Goal: Task Accomplishment & Management: Manage account settings

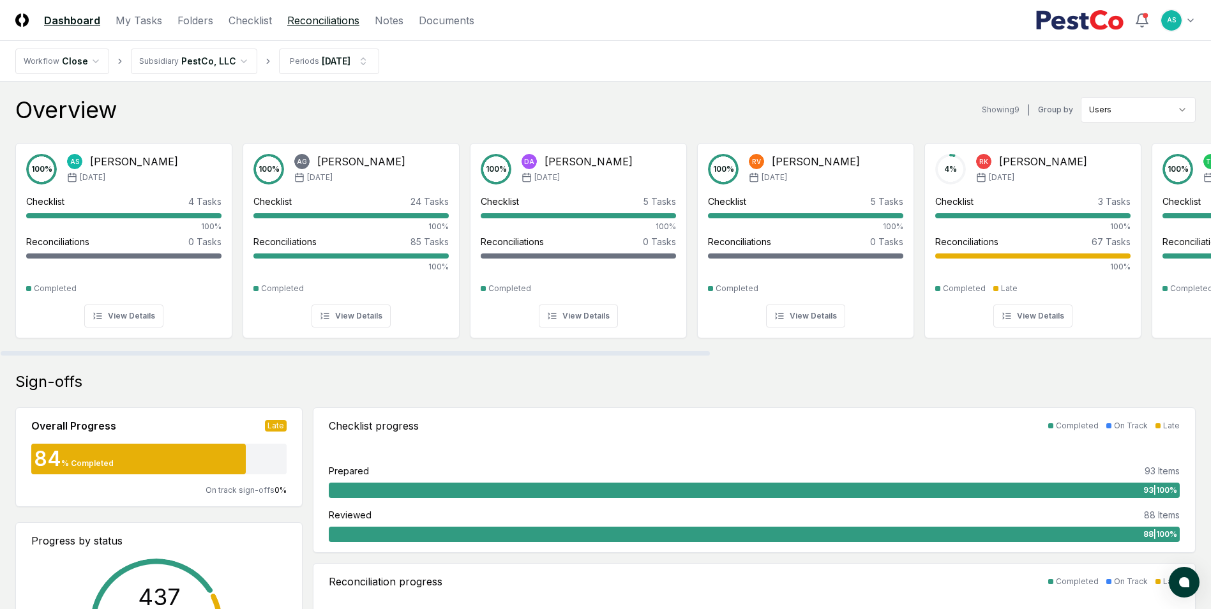
click at [336, 24] on link "Reconciliations" at bounding box center [323, 20] width 72 height 15
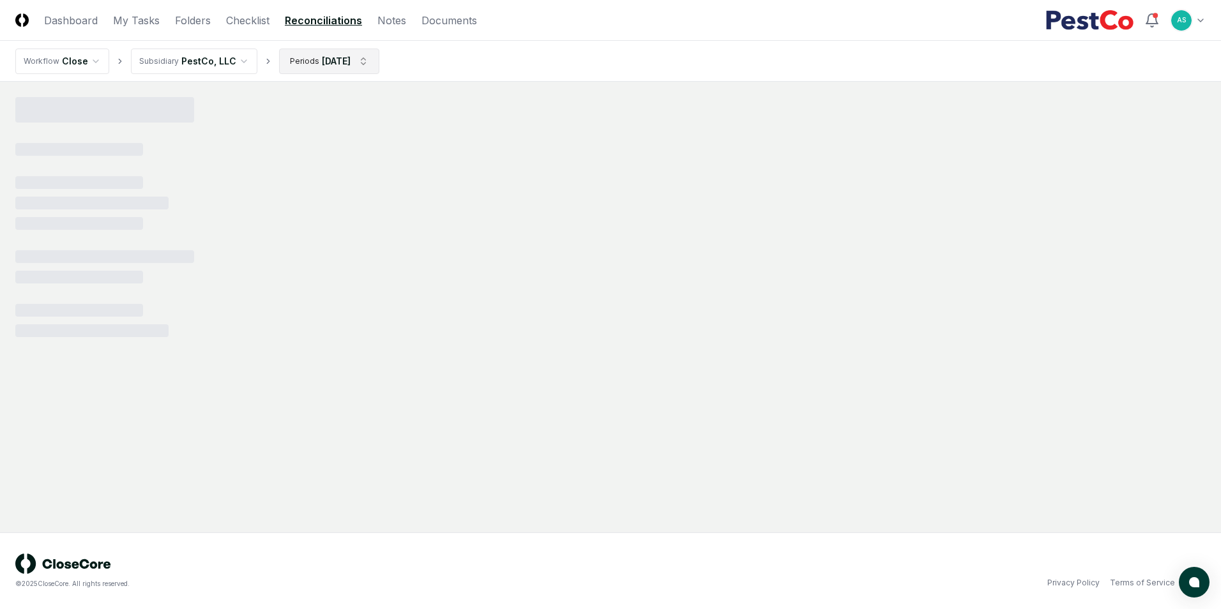
click at [338, 56] on html "CloseCore Dashboard My Tasks Folders Checklist Reconciliations Notes Documents …" at bounding box center [610, 304] width 1221 height 609
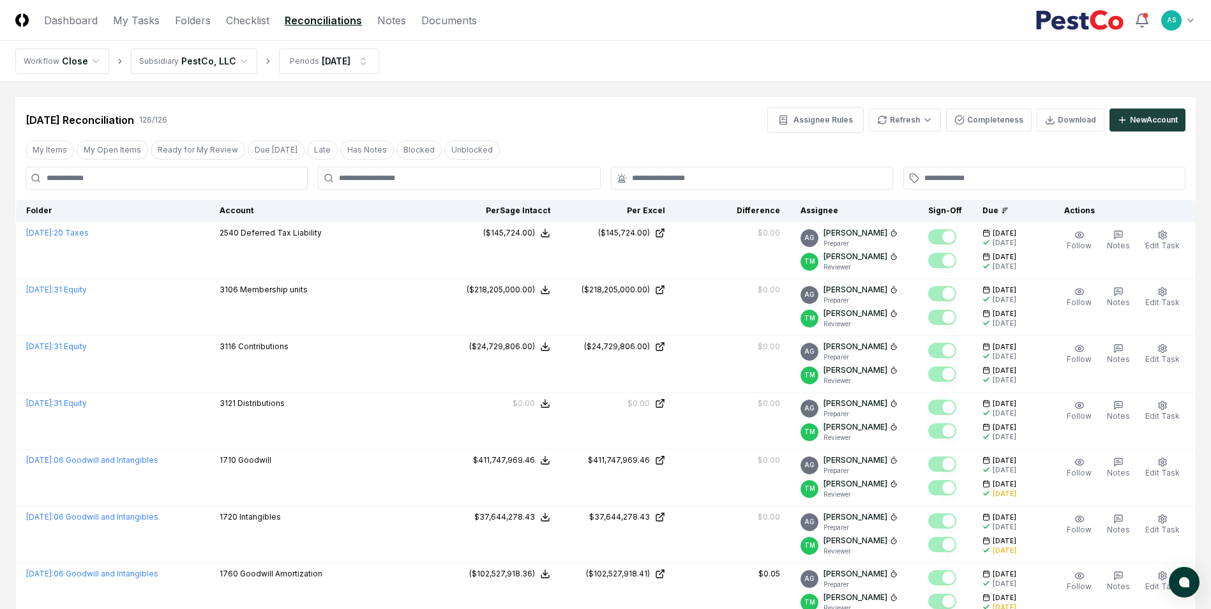
click at [377, 184] on div at bounding box center [459, 178] width 282 height 23
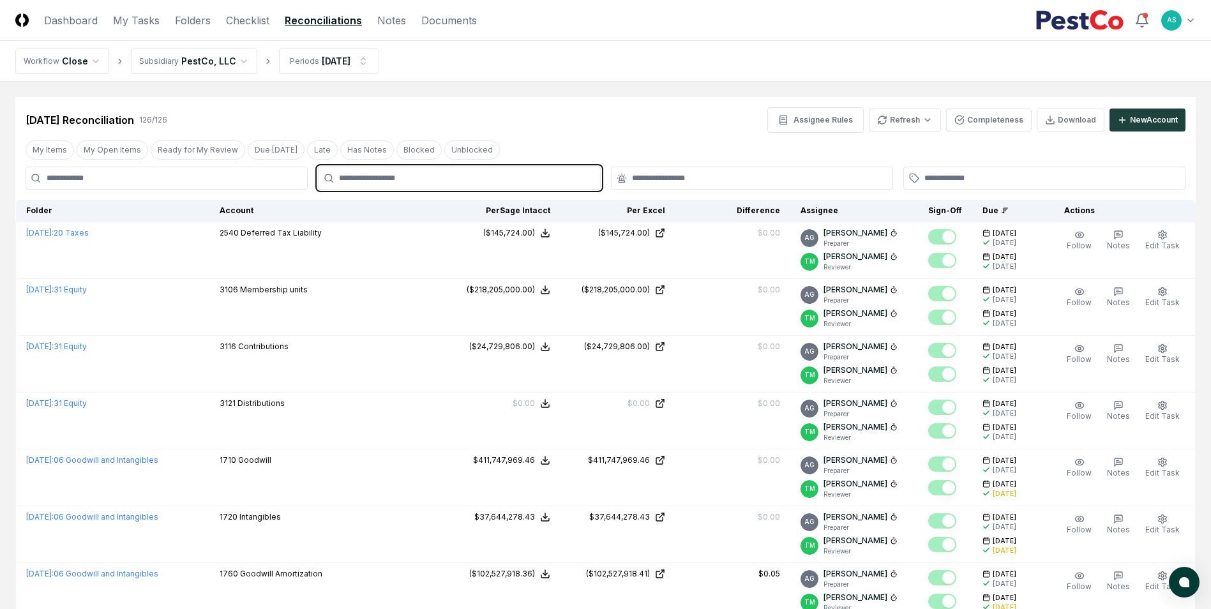
click at [384, 176] on input "text" at bounding box center [465, 177] width 253 height 11
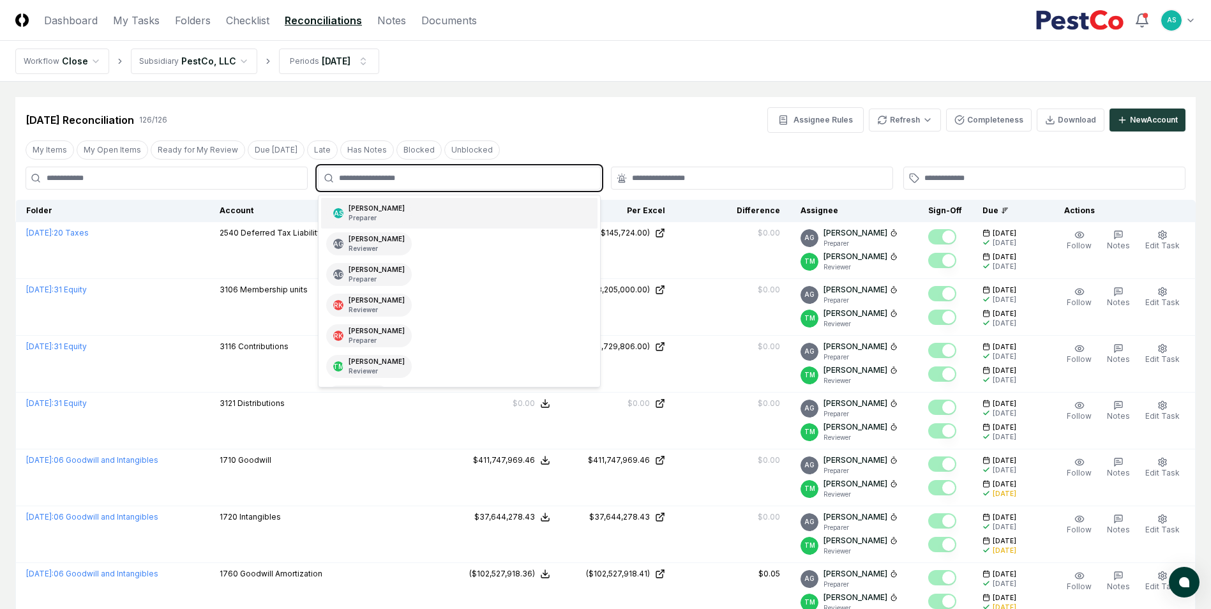
click at [386, 213] on div "[PERSON_NAME] Preparer" at bounding box center [377, 213] width 56 height 19
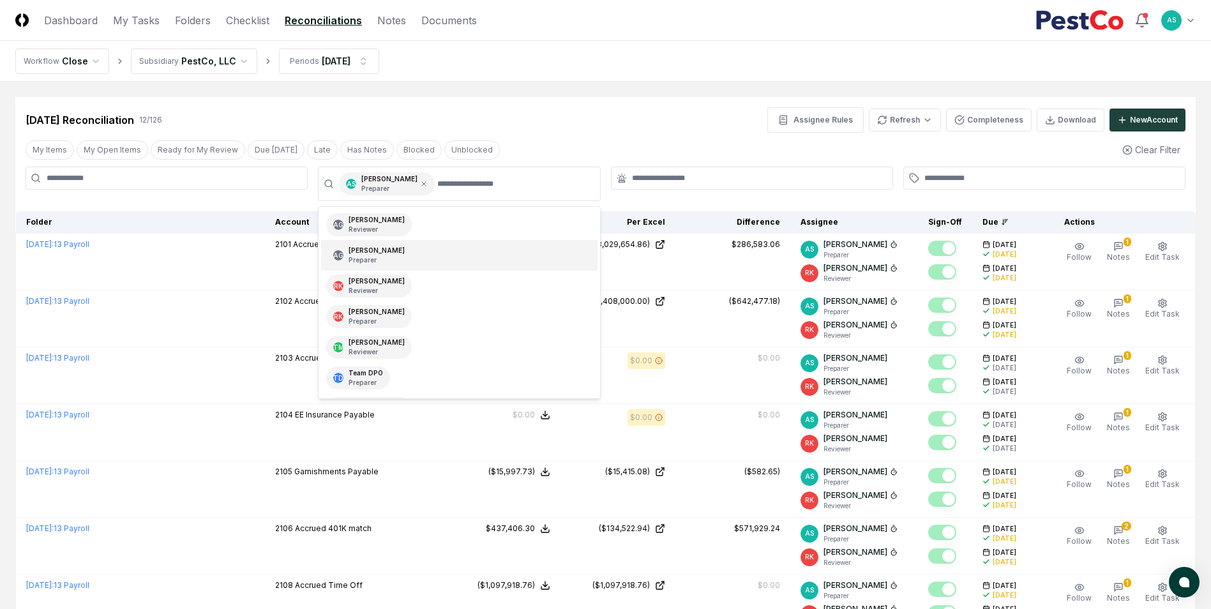
click at [762, 142] on div "My Items My Open Items Ready for My Review Due [DATE] Late Has Notes Blocked Un…" at bounding box center [605, 150] width 1180 height 24
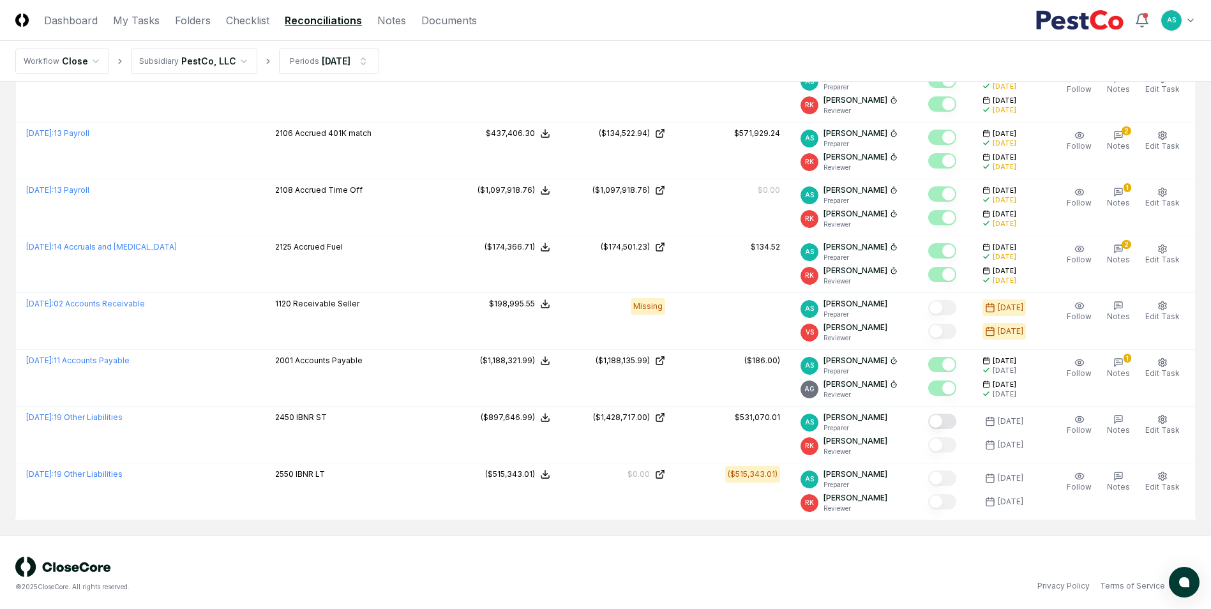
scroll to position [398, 0]
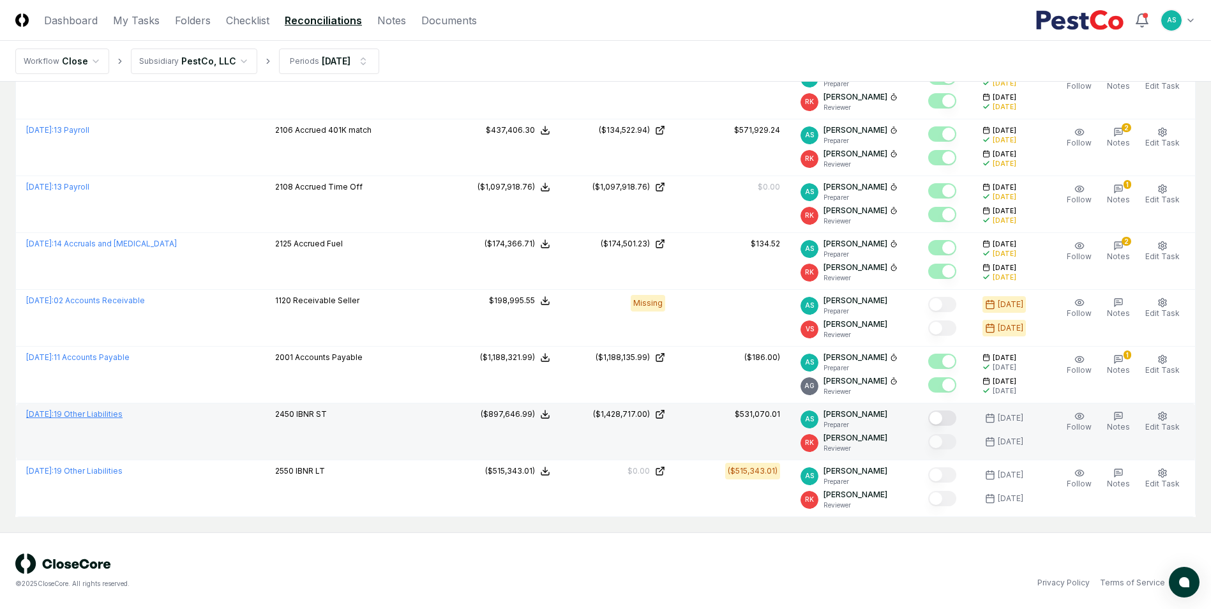
click at [116, 414] on link "[DATE] : 19 Other Liabilities" at bounding box center [74, 414] width 96 height 10
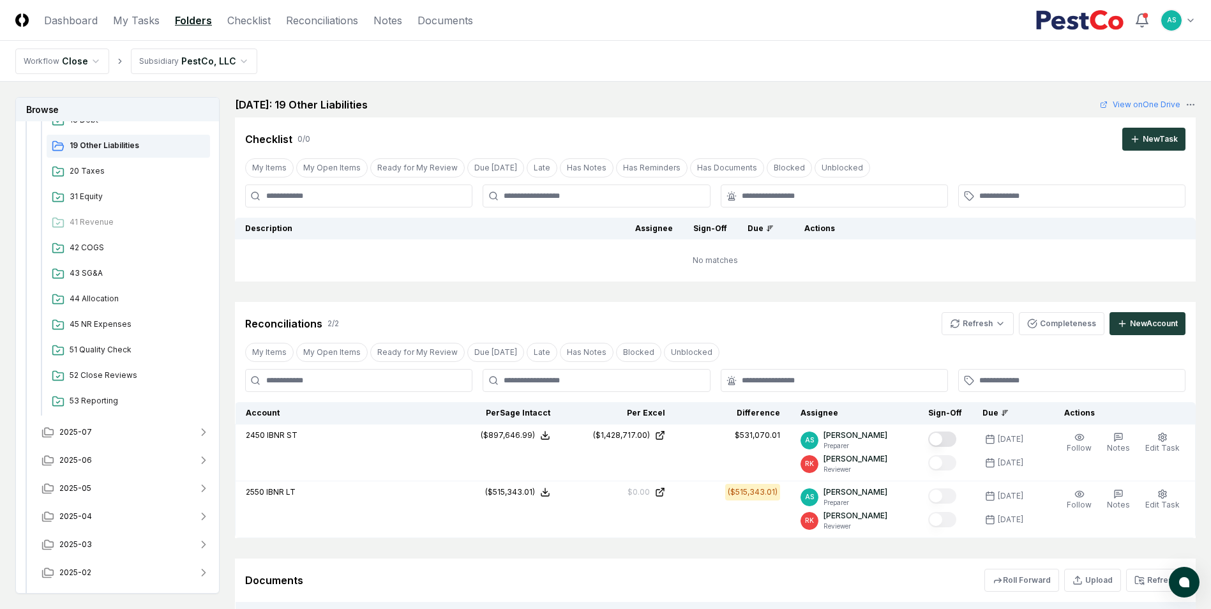
scroll to position [535, 0]
click at [126, 410] on button "2025-07" at bounding box center [125, 408] width 189 height 28
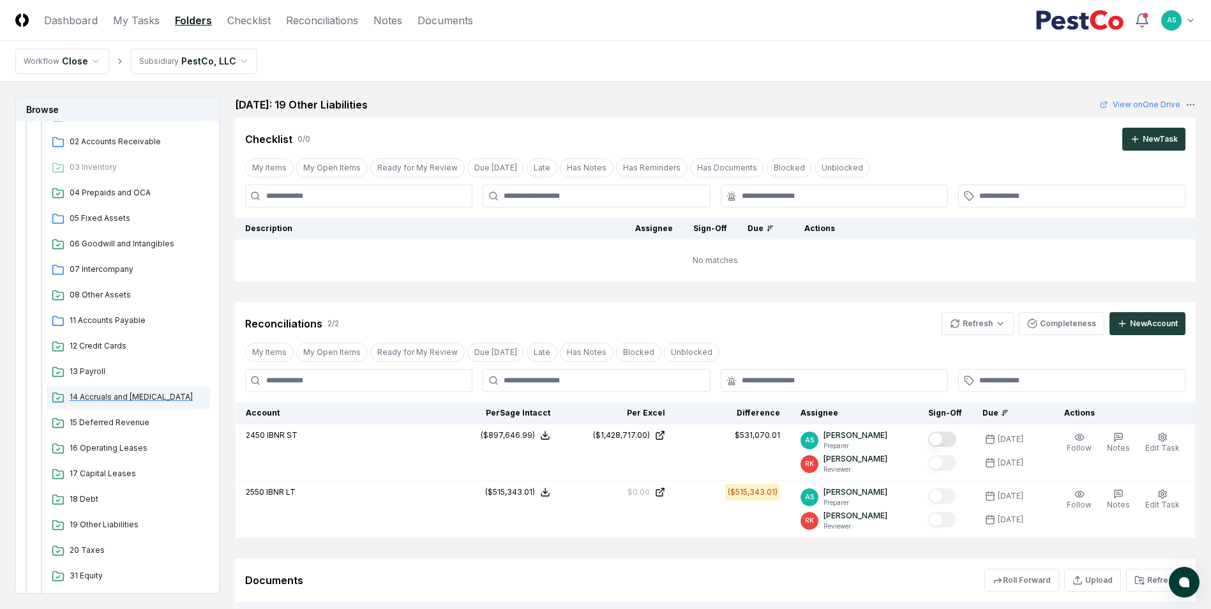
scroll to position [982, 0]
click at [80, 393] on span "19 Other Liabilities" at bounding box center [137, 396] width 135 height 11
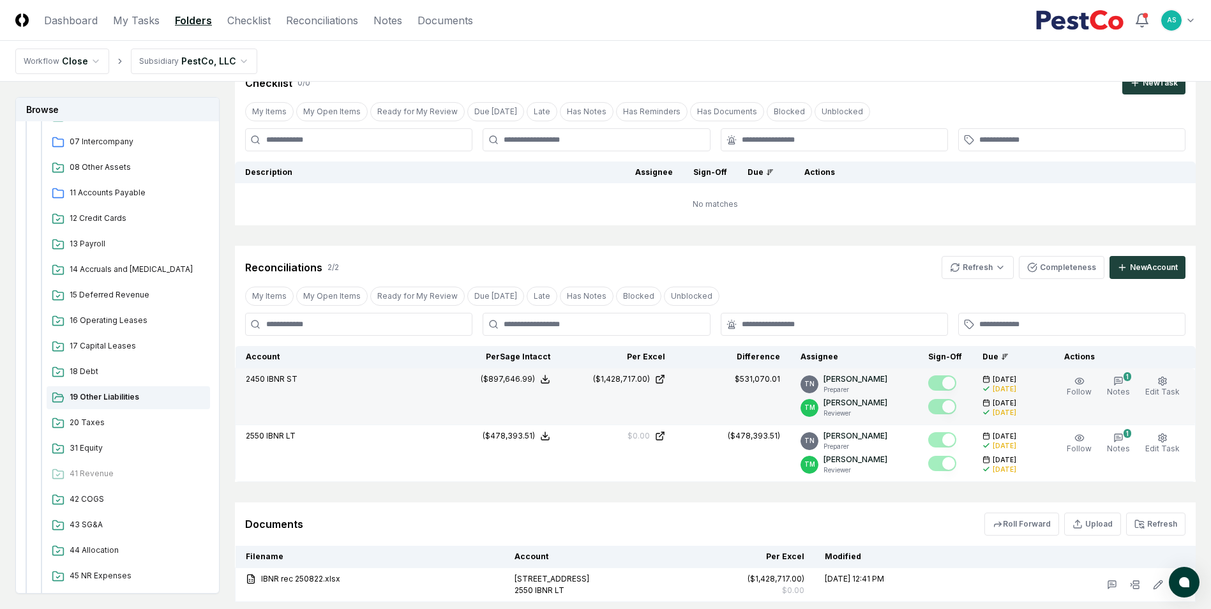
scroll to position [206, 0]
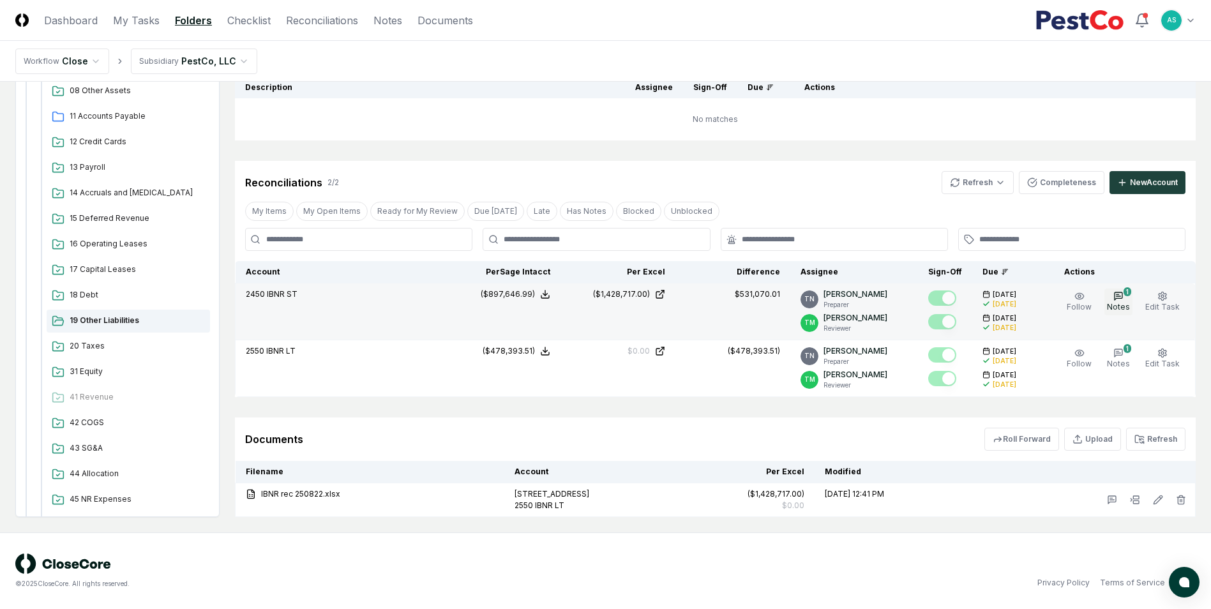
click at [1113, 298] on button "1 Notes" at bounding box center [1118, 302] width 28 height 27
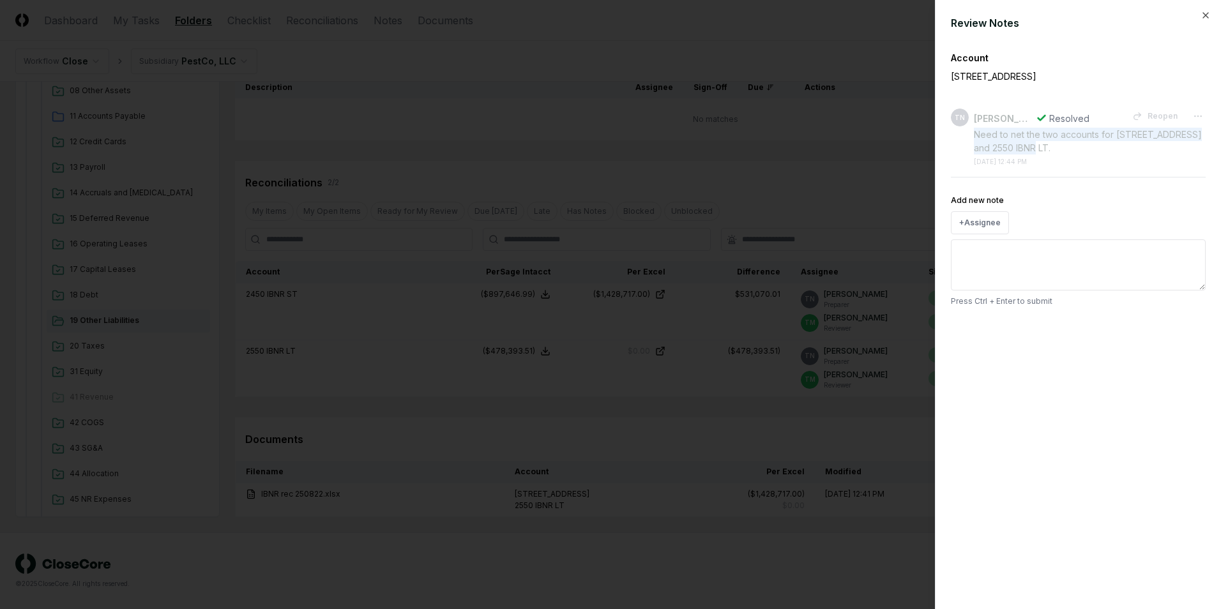
drag, startPoint x: 1049, startPoint y: 149, endPoint x: 972, endPoint y: 135, distance: 78.0
click at [972, 135] on div "TN [PERSON_NAME] Resolved Reopen Need to net the two accounts for [STREET_ADDRE…" at bounding box center [1077, 138] width 255 height 58
copy div "Need to net the two accounts for [STREET_ADDRESS] and 2550 IBNR LT."
click at [458, 121] on div at bounding box center [610, 304] width 1221 height 609
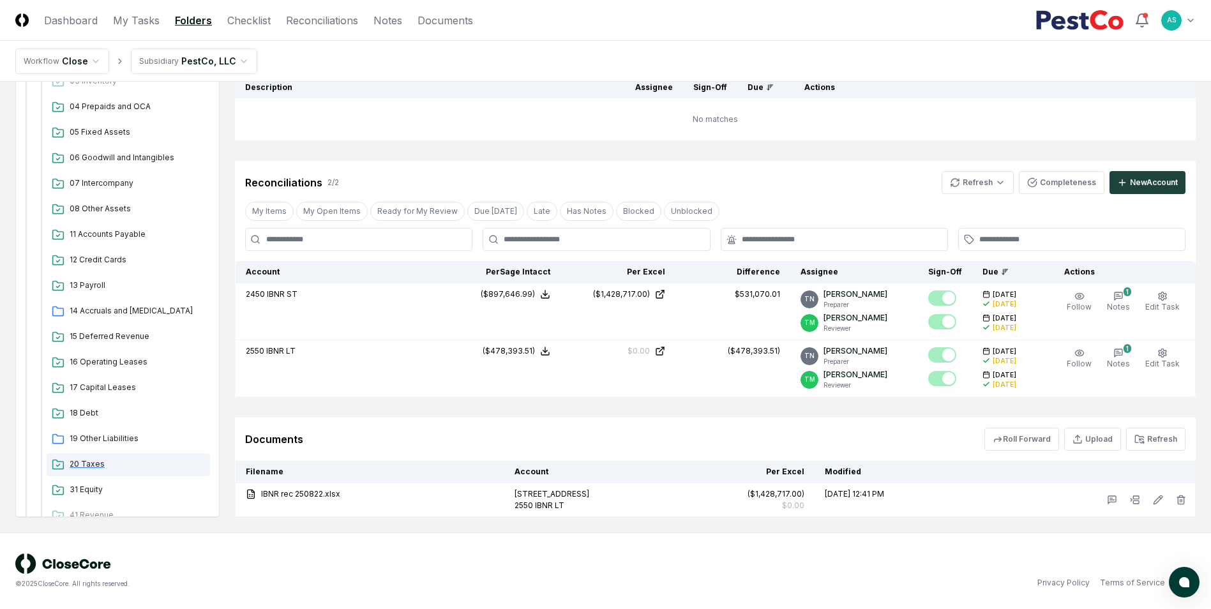
scroll to position [255, 0]
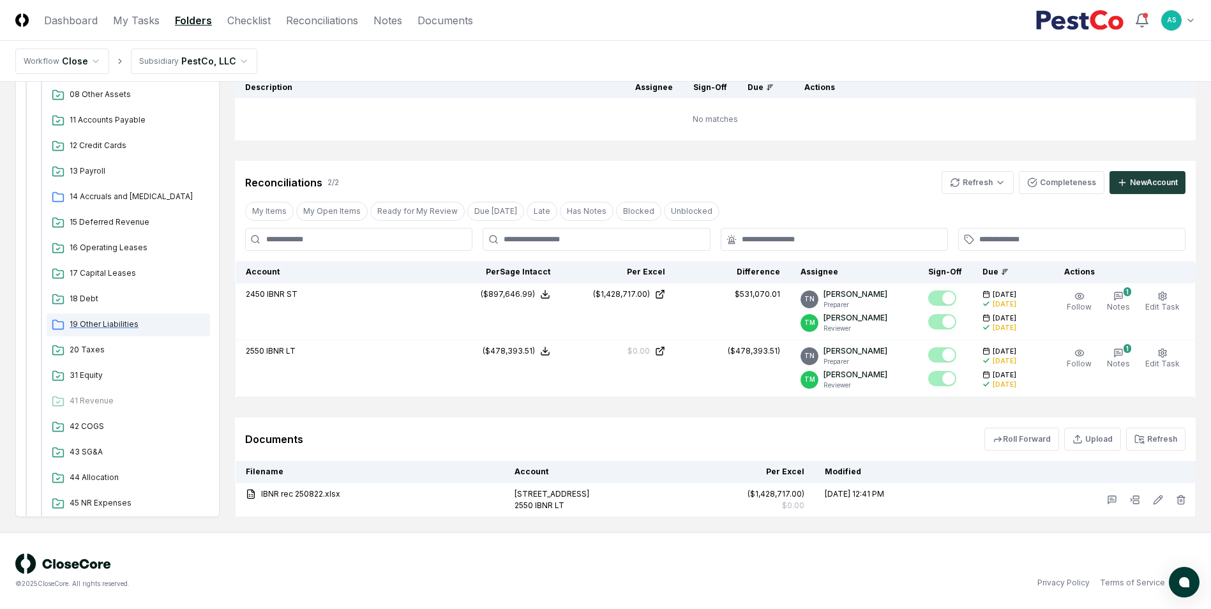
click at [117, 326] on span "19 Other Liabilities" at bounding box center [137, 324] width 135 height 11
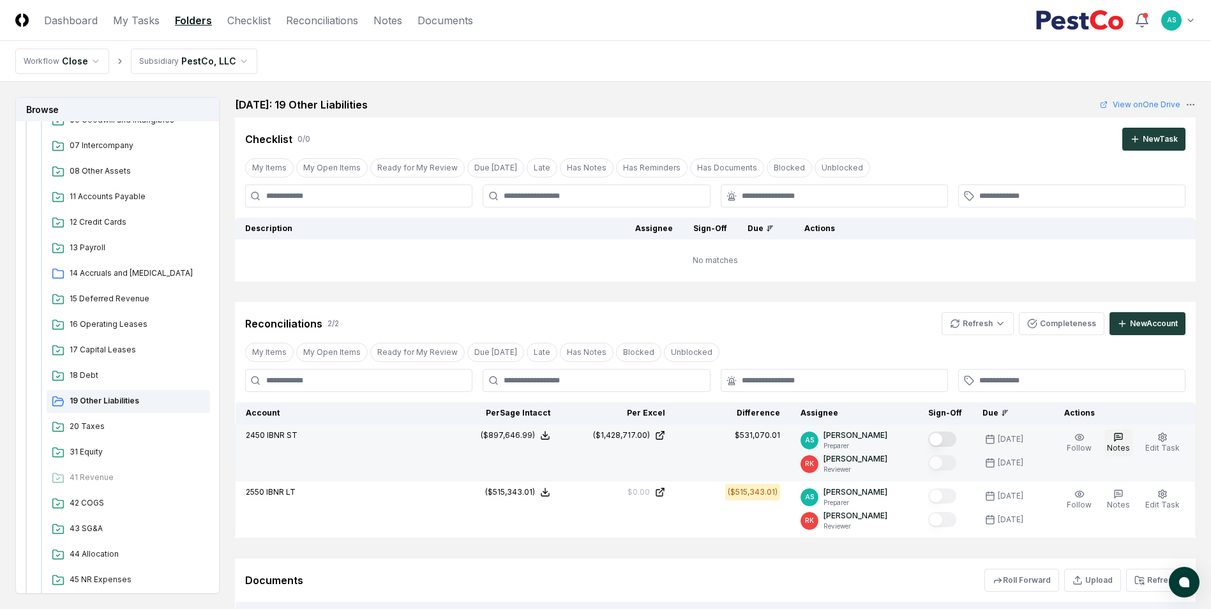
click at [1116, 437] on icon "button" at bounding box center [1118, 437] width 10 height 10
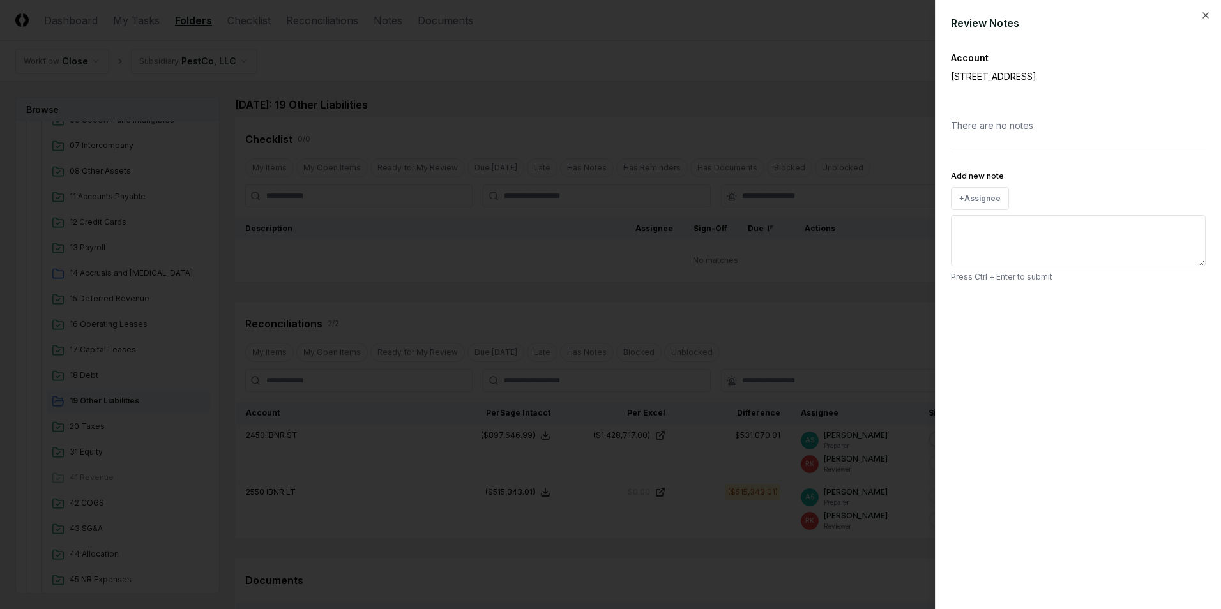
click at [1022, 240] on textarea "Add new note" at bounding box center [1077, 240] width 255 height 51
click at [1011, 116] on div "There are no notes" at bounding box center [1077, 126] width 255 height 34
click at [1014, 126] on div "There are no notes" at bounding box center [1077, 126] width 255 height 34
click at [1002, 136] on div "There are no notes" at bounding box center [1077, 126] width 255 height 34
drag, startPoint x: 1002, startPoint y: 136, endPoint x: 985, endPoint y: 147, distance: 20.4
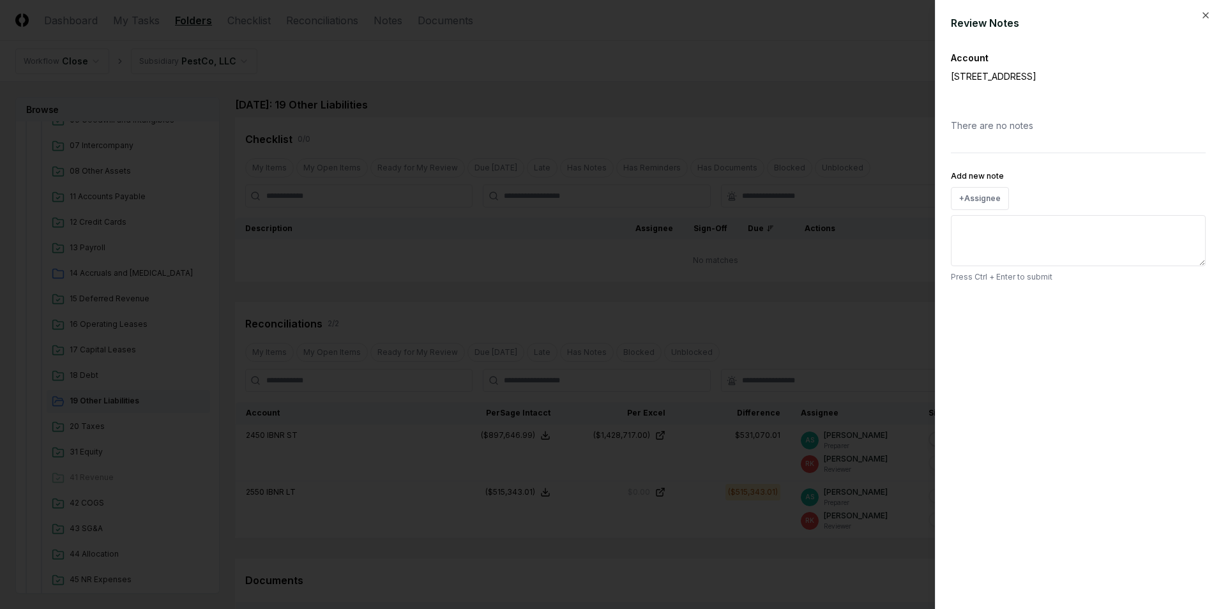
click at [985, 147] on div "Account [STREET_ADDRESS] There are no notes Add new note + Assignee Press Ctrl …" at bounding box center [1077, 167] width 255 height 232
click at [1010, 244] on textarea "Add new note" at bounding box center [1077, 240] width 255 height 51
paste textarea "**********"
type textarea "*"
type textarea "**********"
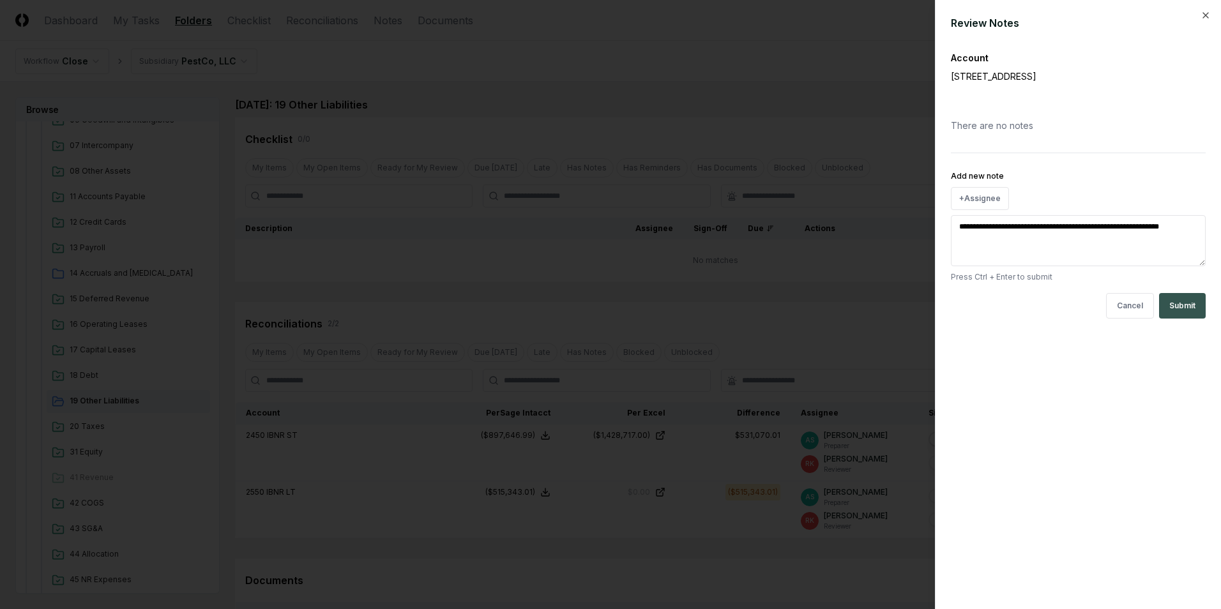
click at [1180, 310] on button "Submit" at bounding box center [1182, 306] width 47 height 26
type textarea "*"
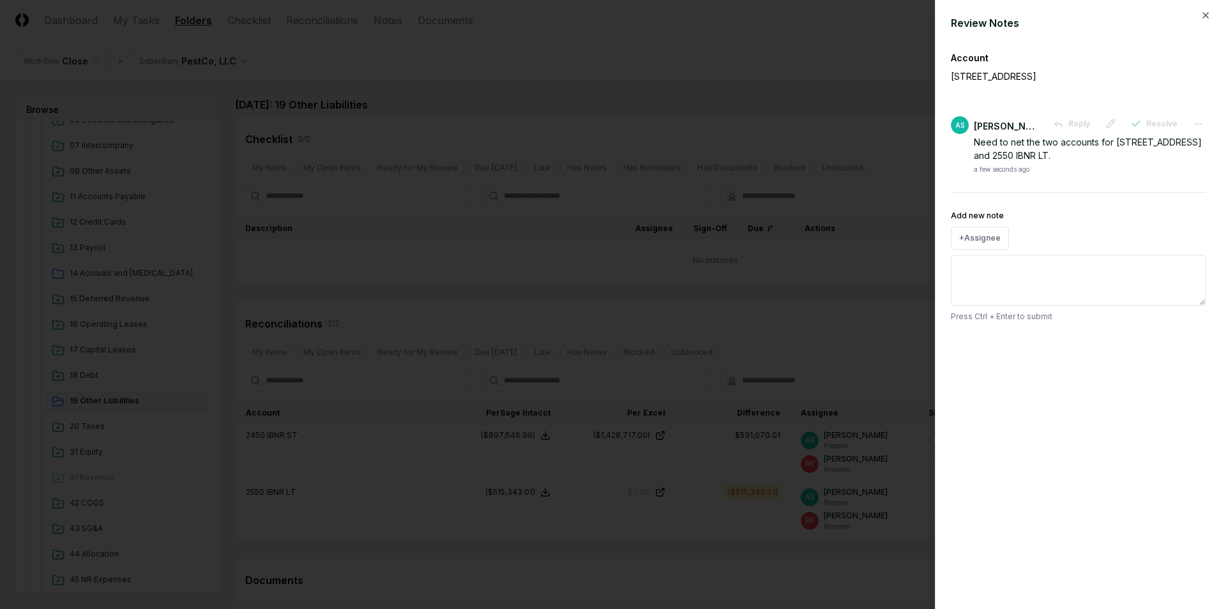
click at [848, 307] on div at bounding box center [610, 304] width 1221 height 609
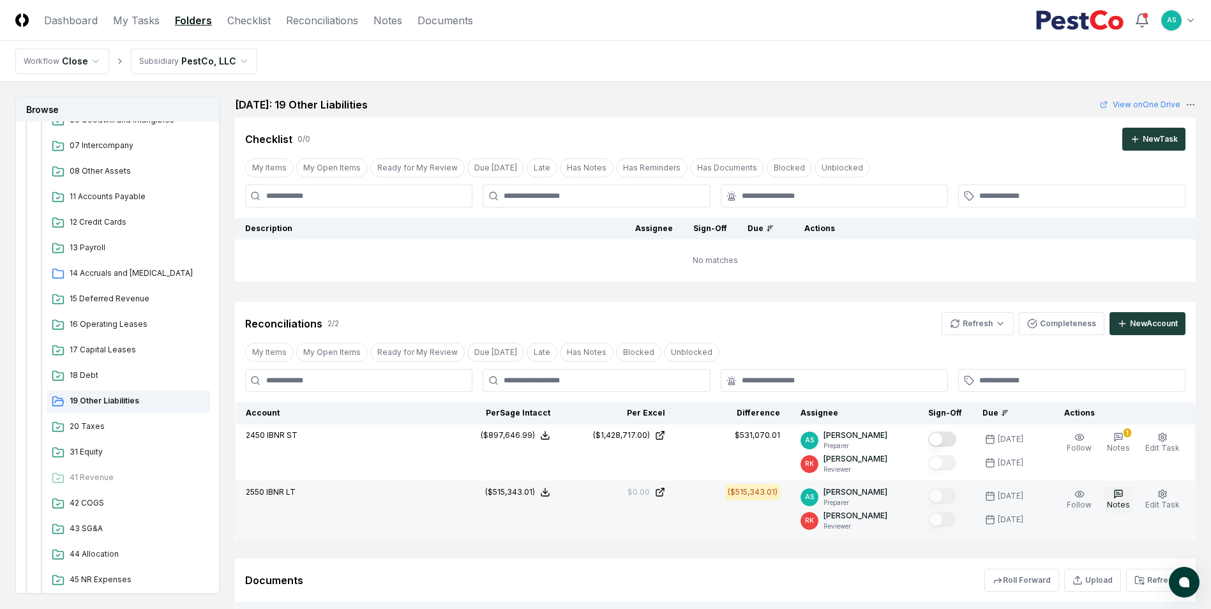
click at [1132, 491] on button "Notes" at bounding box center [1118, 499] width 28 height 27
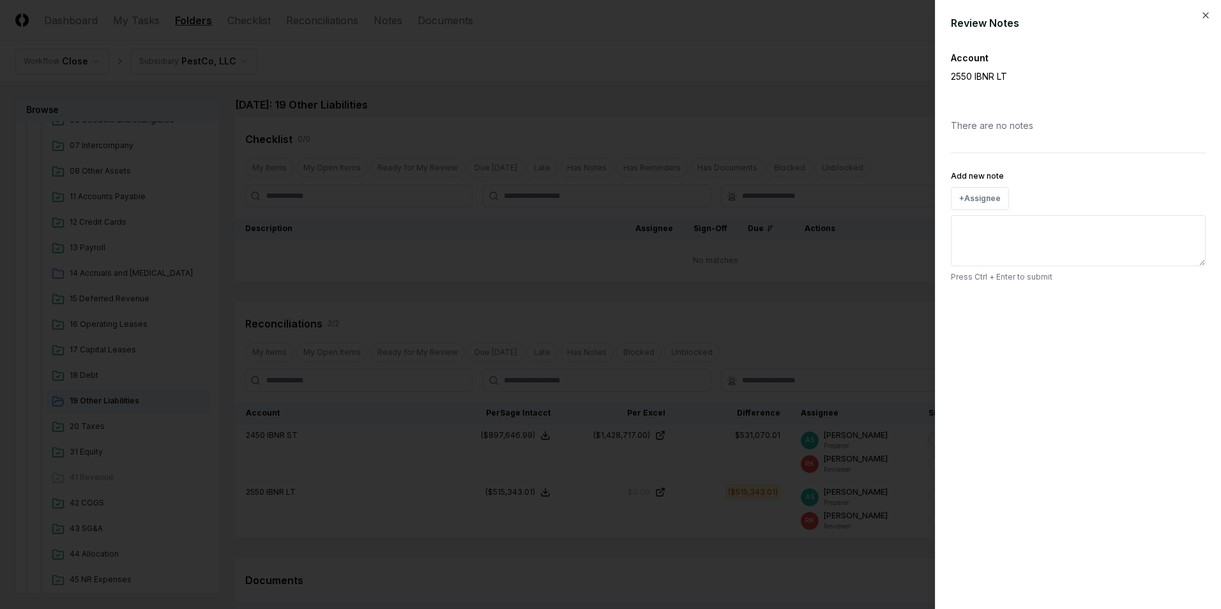
click at [1014, 244] on textarea "Add new note" at bounding box center [1077, 240] width 255 height 51
paste textarea "**********"
type textarea "*"
type textarea "**********"
click at [1182, 301] on button "Submit" at bounding box center [1182, 306] width 47 height 26
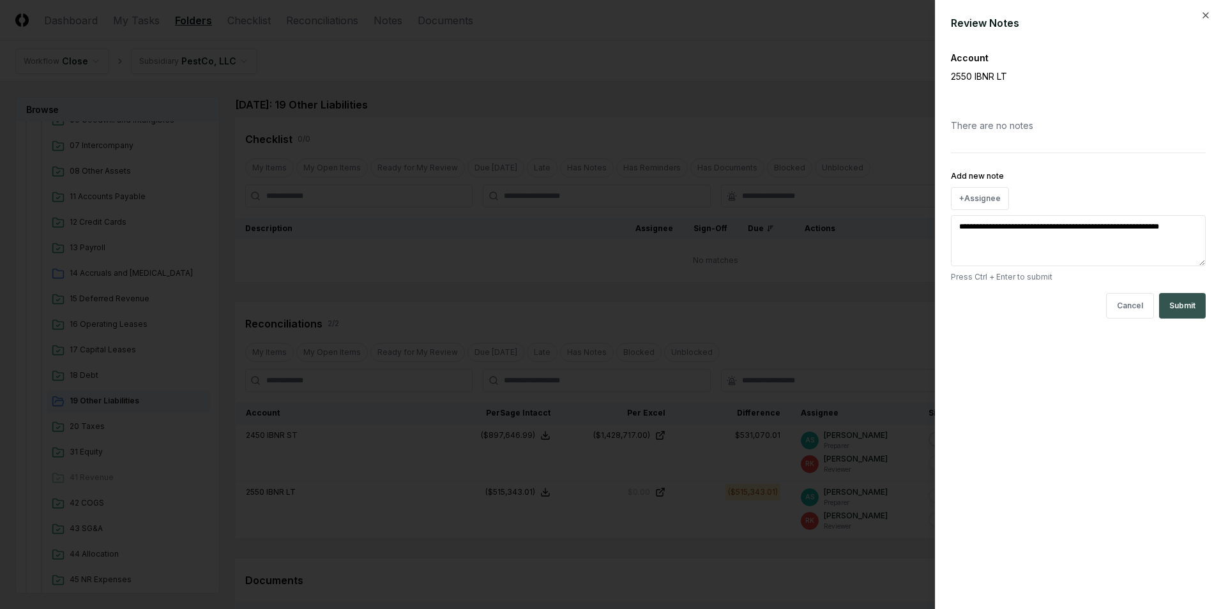
type textarea "*"
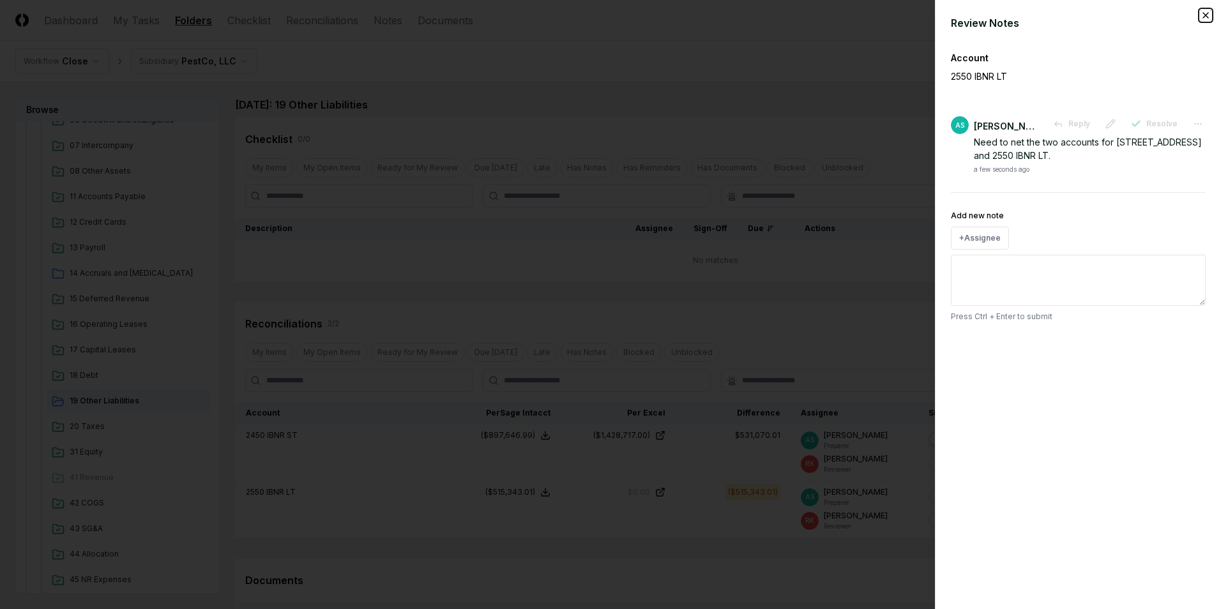
click at [1205, 14] on icon "button" at bounding box center [1205, 15] width 10 height 10
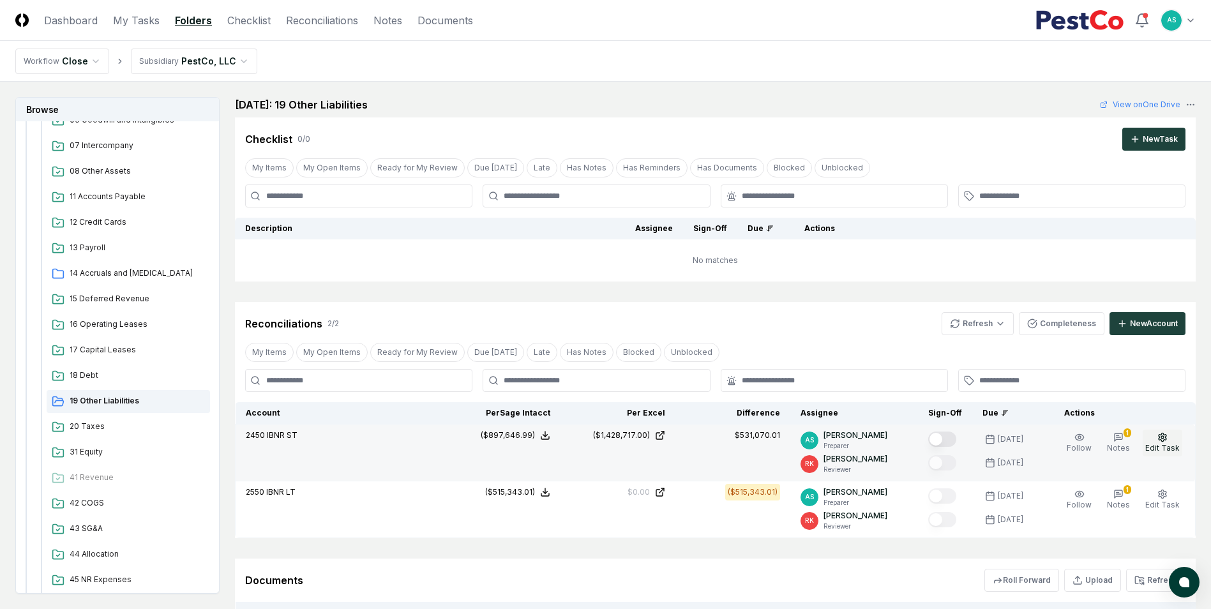
click at [1176, 442] on button "Edit Task" at bounding box center [1163, 443] width 40 height 27
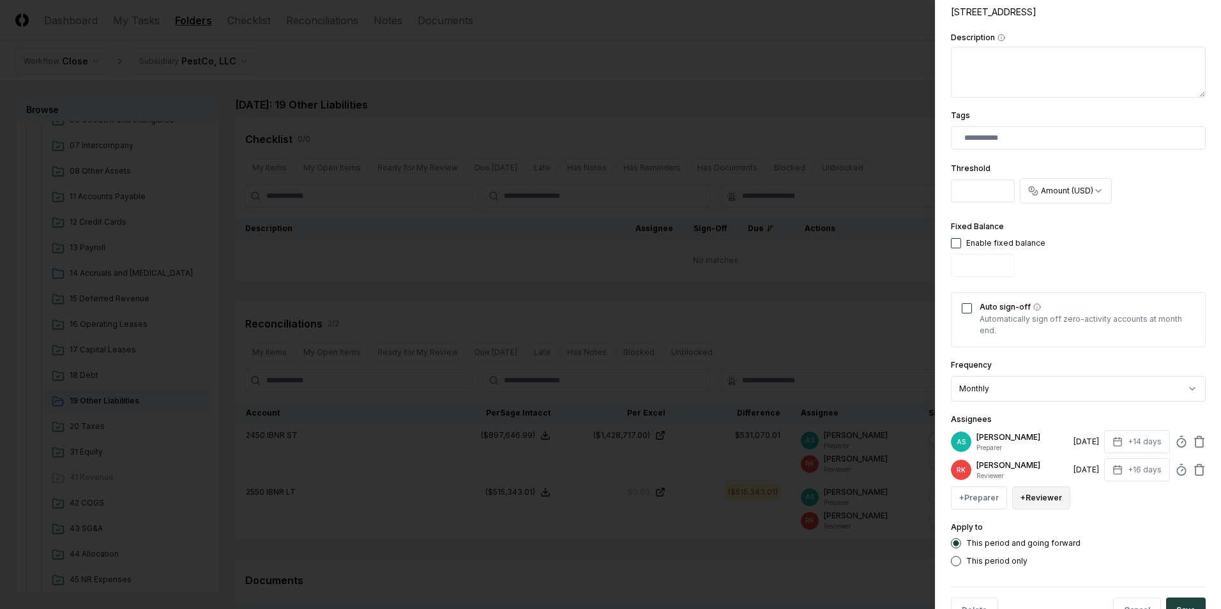
scroll to position [295, 0]
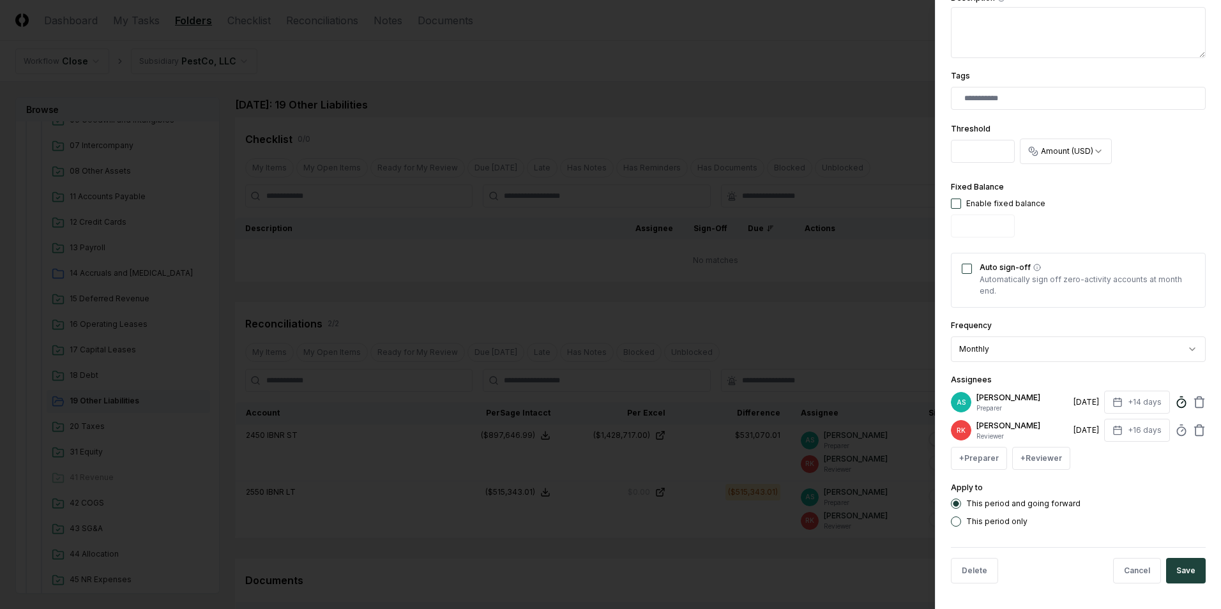
click at [1175, 408] on icon at bounding box center [1181, 402] width 13 height 13
type input "******"
click at [1183, 575] on button "Save" at bounding box center [1186, 571] width 40 height 26
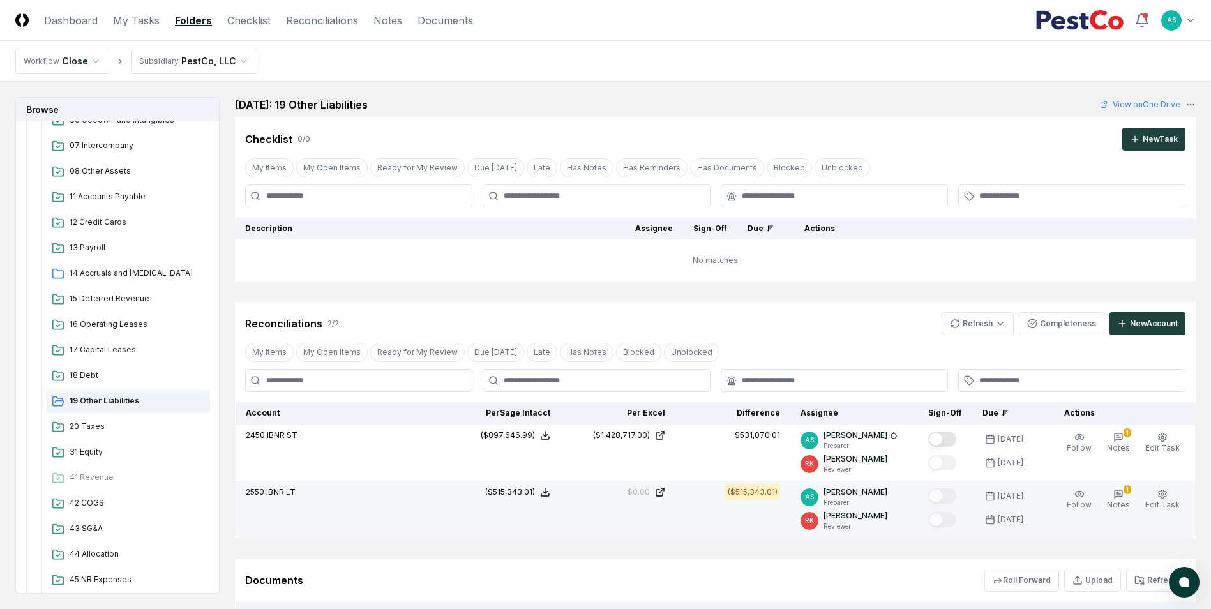
click at [897, 496] on div "AS [PERSON_NAME] Preparer" at bounding box center [853, 496] width 107 height 21
click at [1156, 494] on button "Edit Task" at bounding box center [1163, 499] width 40 height 27
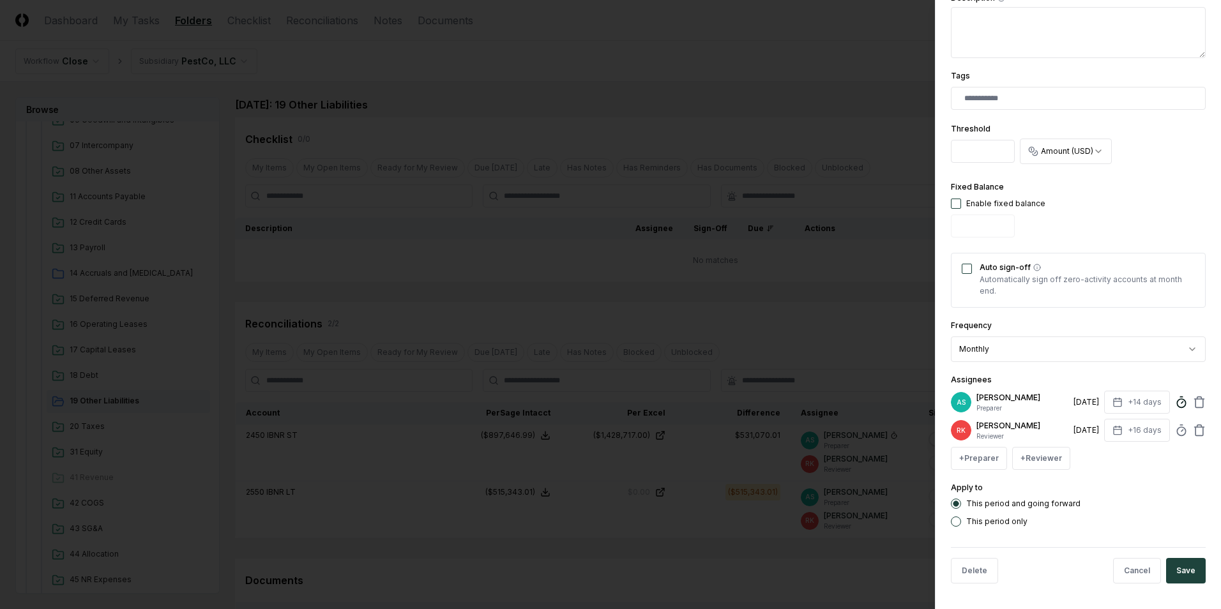
click at [1176, 407] on circle at bounding box center [1180, 403] width 8 height 8
type input "******"
click at [1189, 564] on button "Save" at bounding box center [1186, 571] width 40 height 26
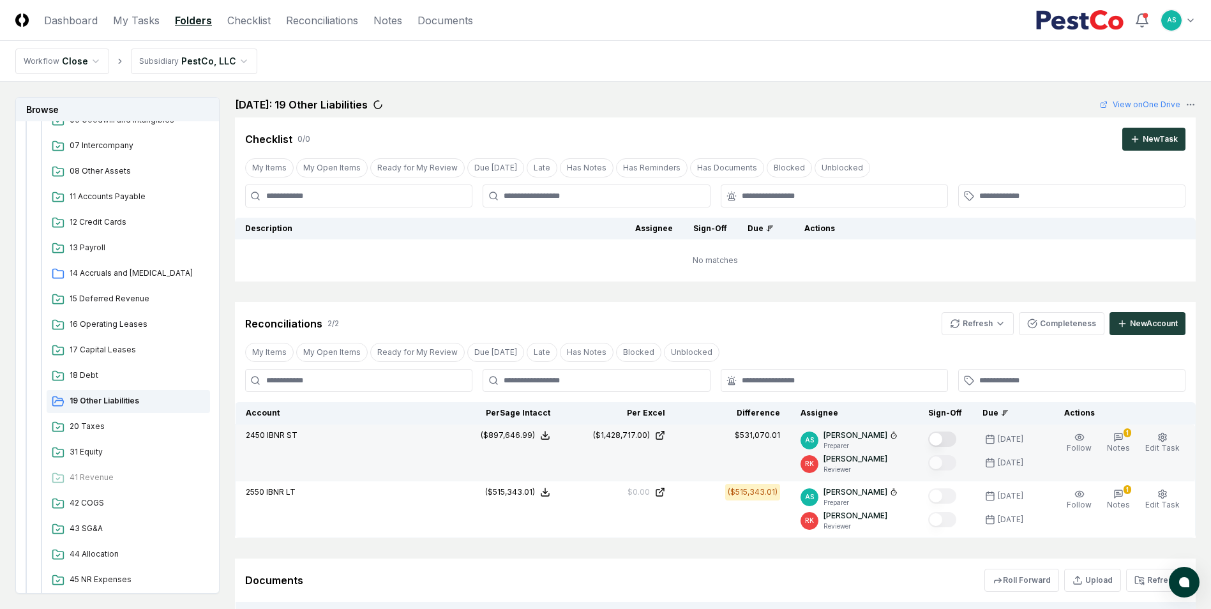
click at [938, 440] on button "Mark complete" at bounding box center [942, 439] width 28 height 15
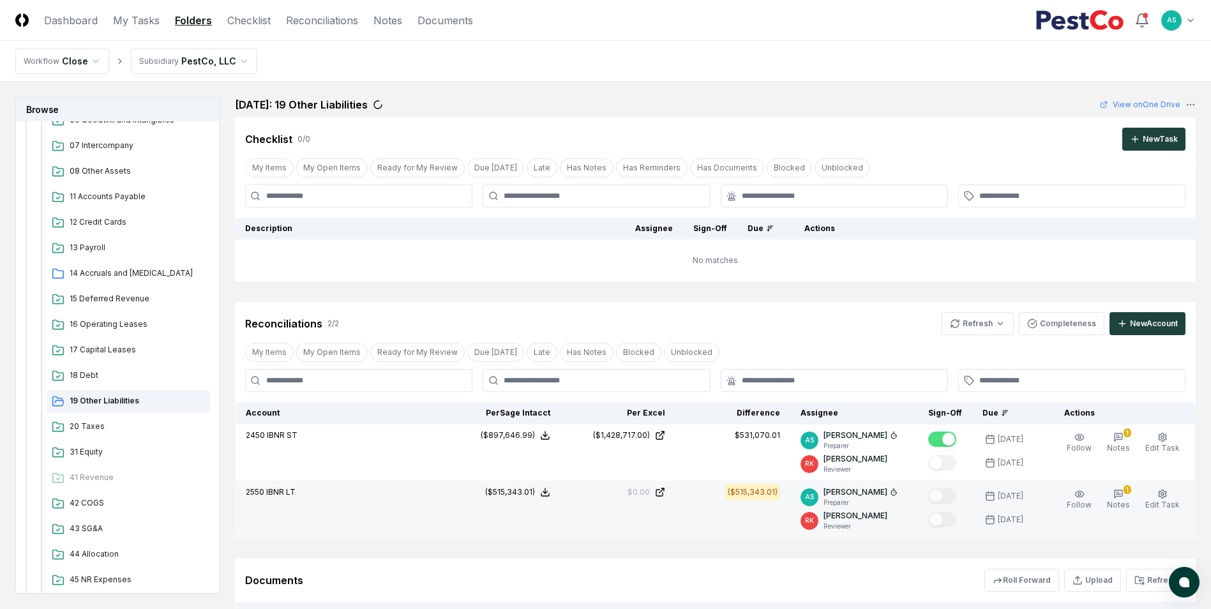
click at [502, 522] on td "($515,343.01)" at bounding box center [503, 509] width 115 height 57
click at [693, 518] on td "($515,343.01)" at bounding box center [732, 509] width 115 height 57
click at [1169, 489] on button "Edit Task" at bounding box center [1163, 499] width 40 height 27
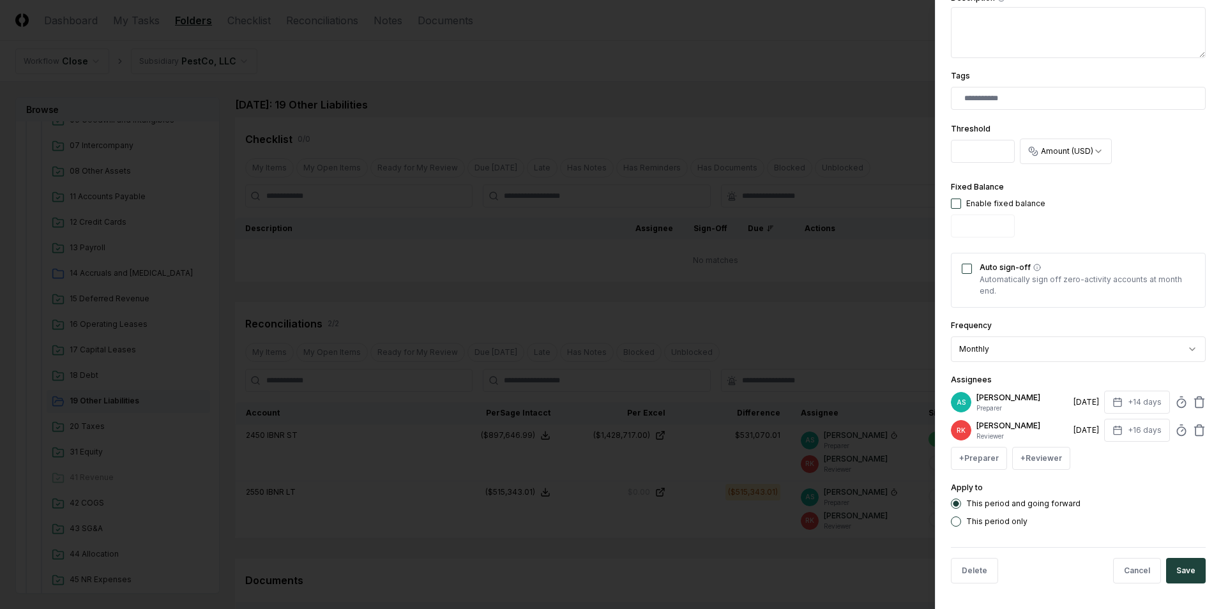
click at [766, 458] on div at bounding box center [610, 304] width 1221 height 609
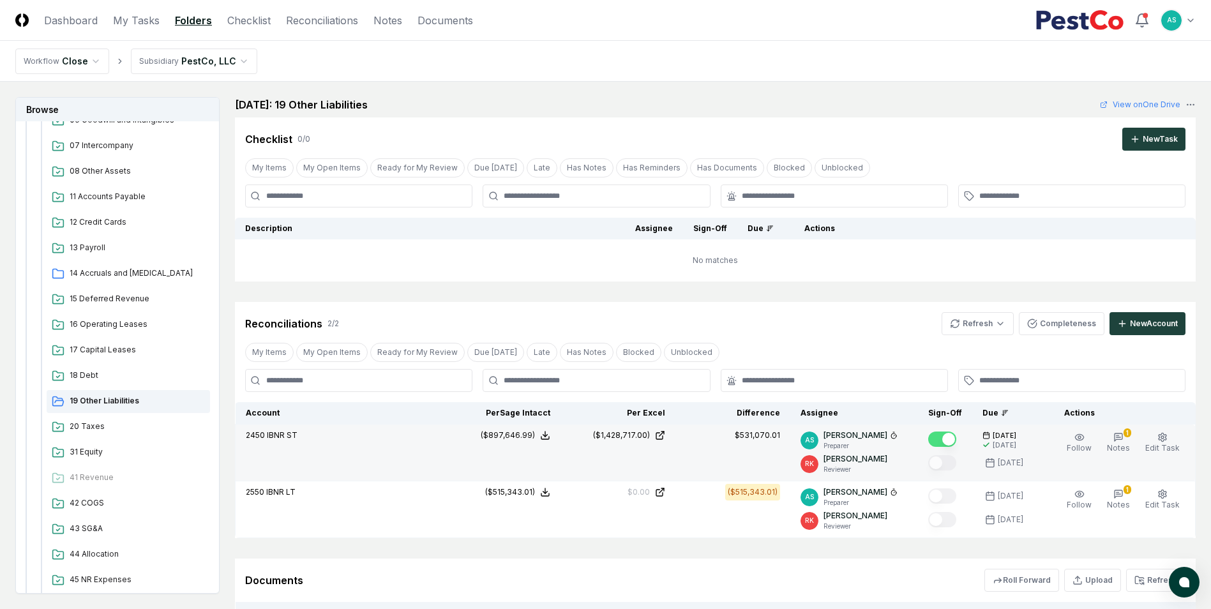
click at [756, 446] on td "$531,070.01" at bounding box center [732, 453] width 115 height 57
click at [1180, 441] on button "Edit Task" at bounding box center [1163, 443] width 40 height 27
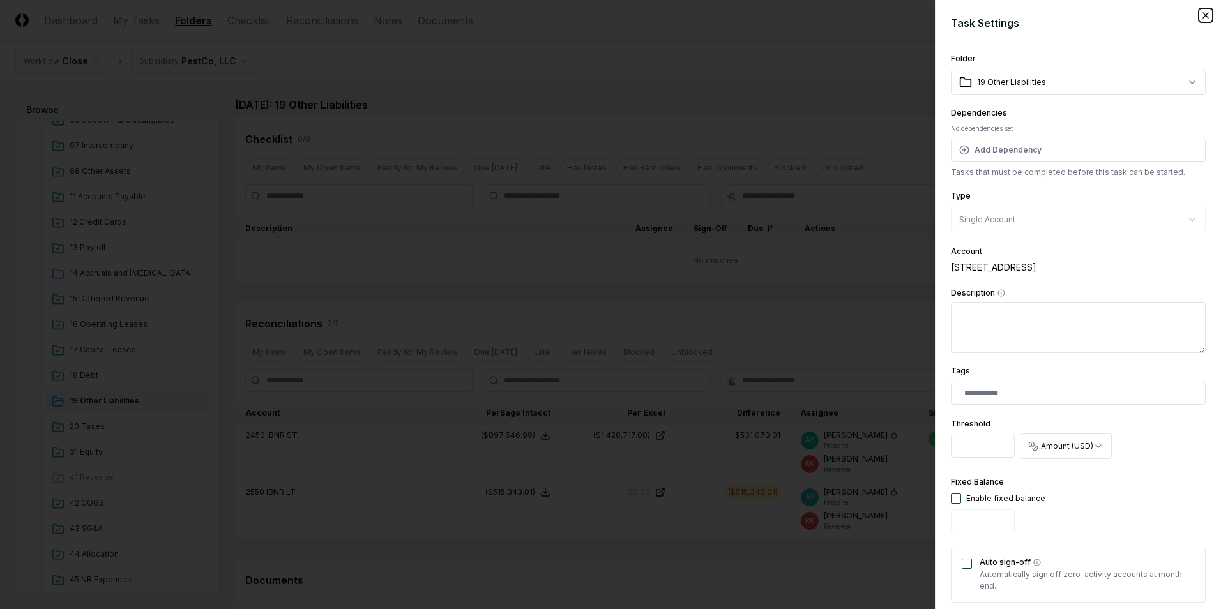
click at [1200, 16] on icon "button" at bounding box center [1205, 15] width 10 height 10
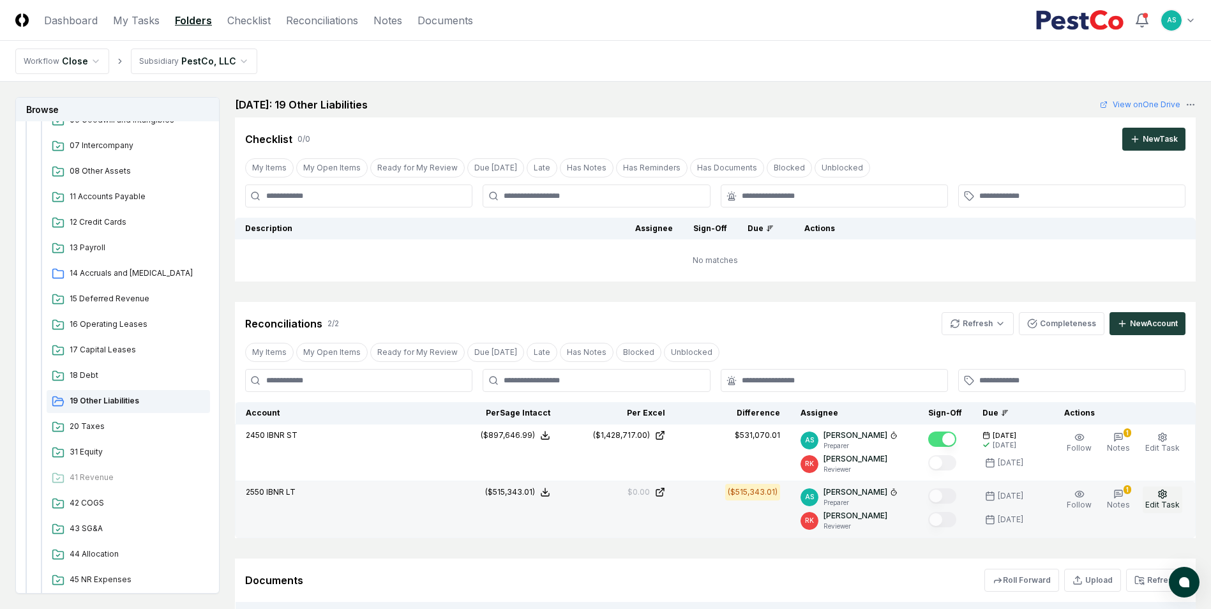
click at [1173, 500] on span "Edit Task" at bounding box center [1162, 505] width 34 height 10
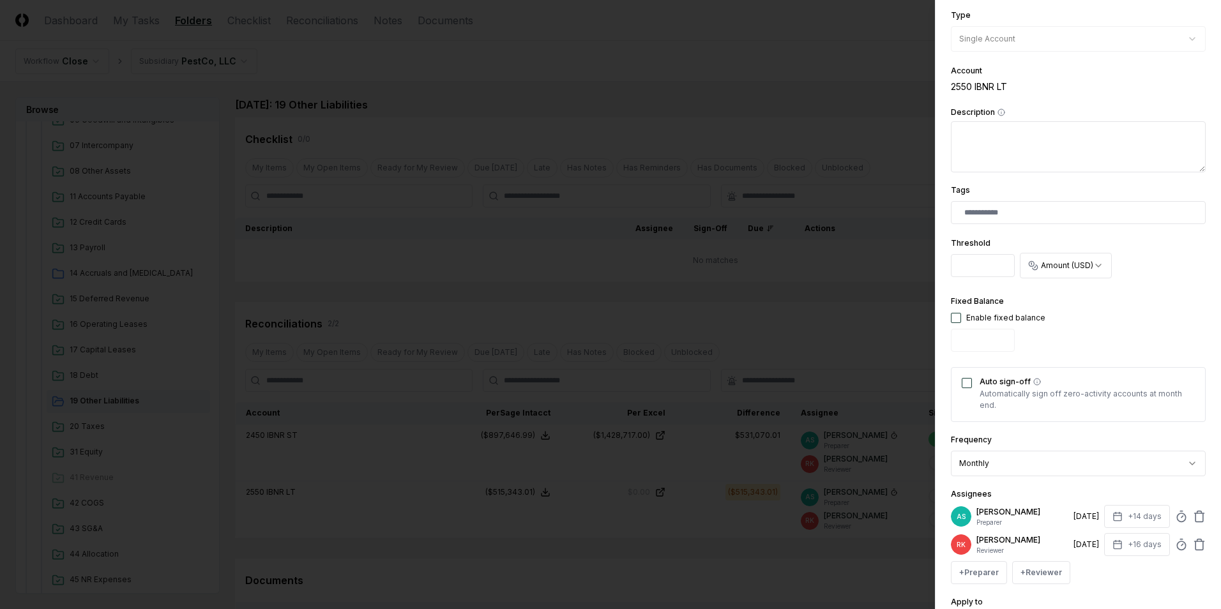
scroll to position [192, 0]
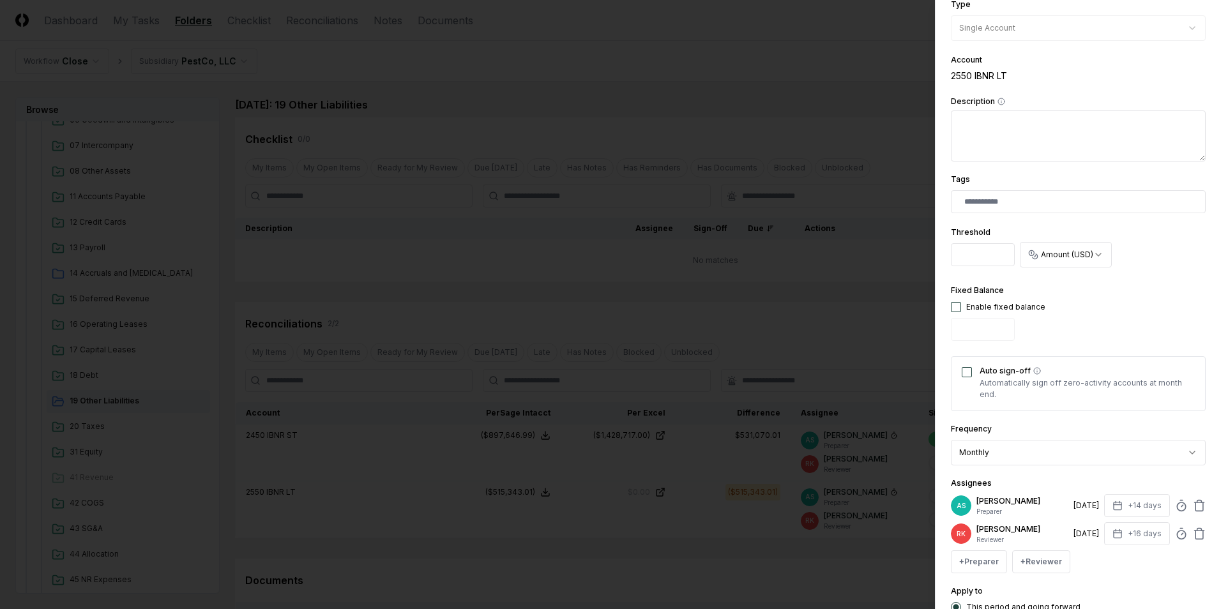
click at [972, 254] on input "******" at bounding box center [982, 254] width 64 height 23
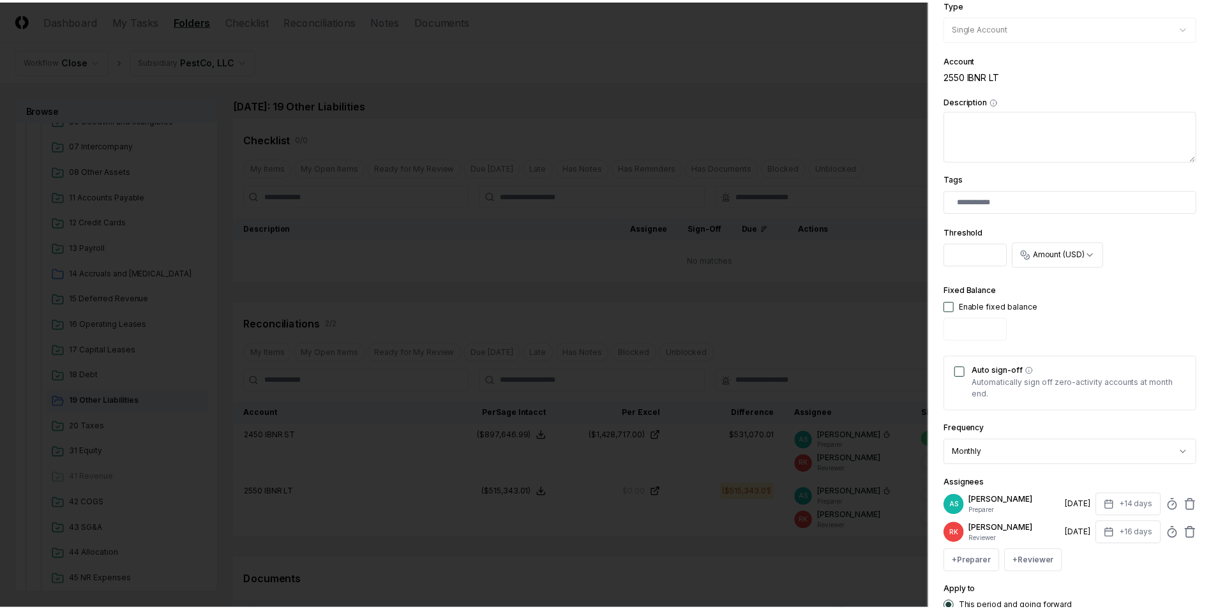
scroll to position [295, 0]
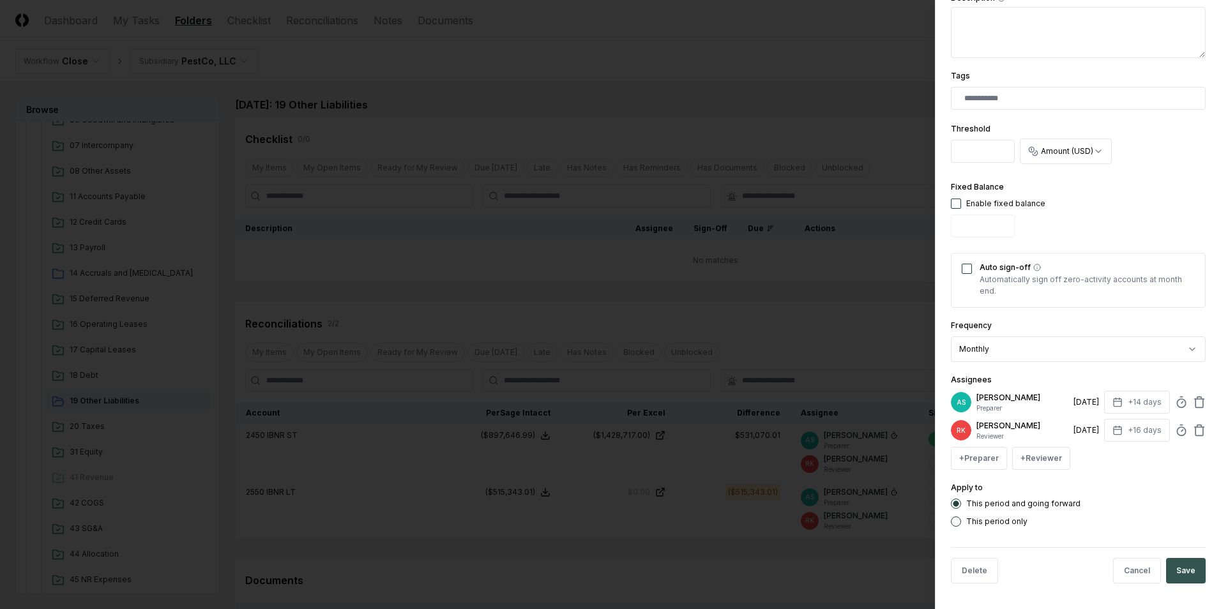
type input "******"
click at [1180, 571] on button "Save" at bounding box center [1186, 571] width 40 height 26
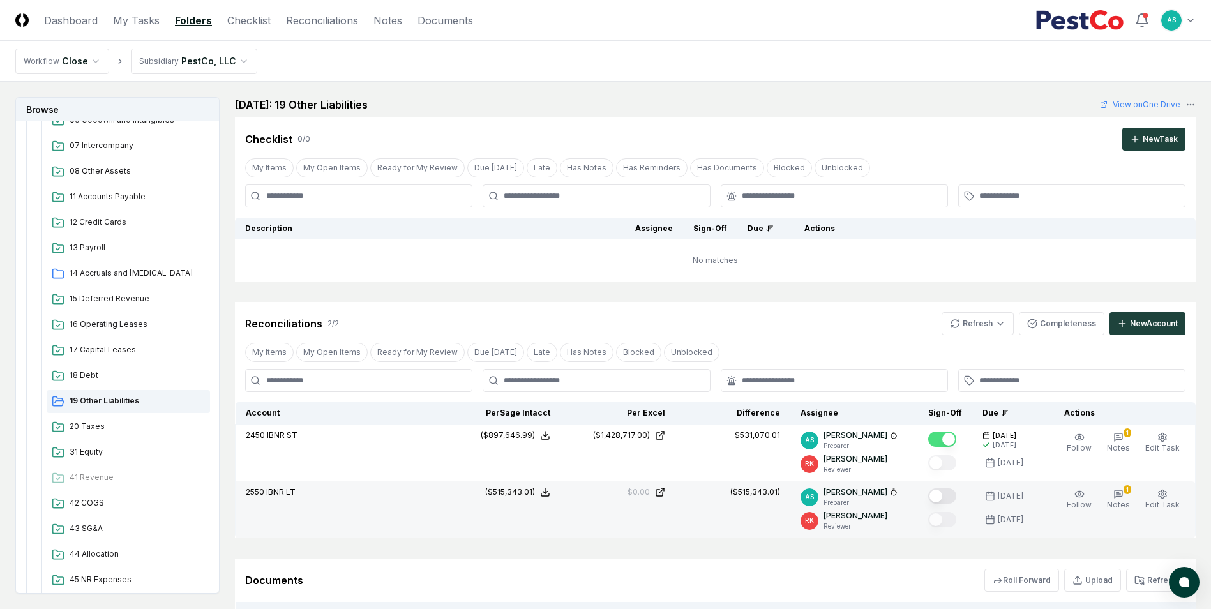
click at [943, 495] on button "Mark complete" at bounding box center [942, 495] width 28 height 15
click at [323, 17] on link "Reconciliations" at bounding box center [322, 20] width 72 height 15
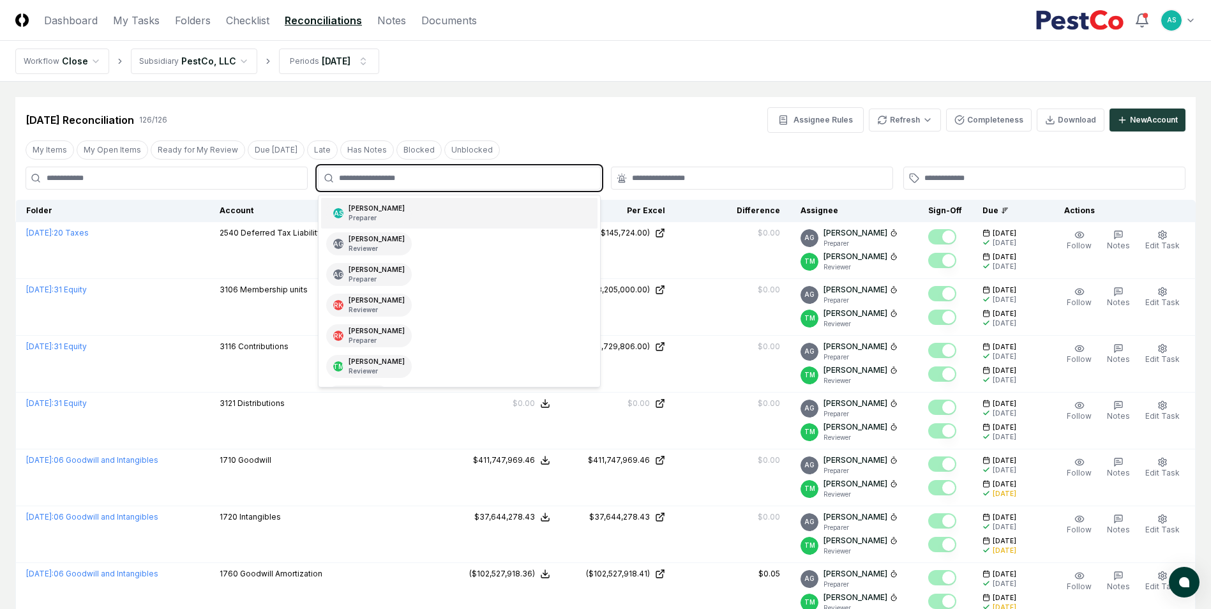
click at [387, 183] on input "text" at bounding box center [465, 177] width 253 height 11
click at [389, 212] on div "AS [PERSON_NAME] Preparer" at bounding box center [369, 213] width 86 height 23
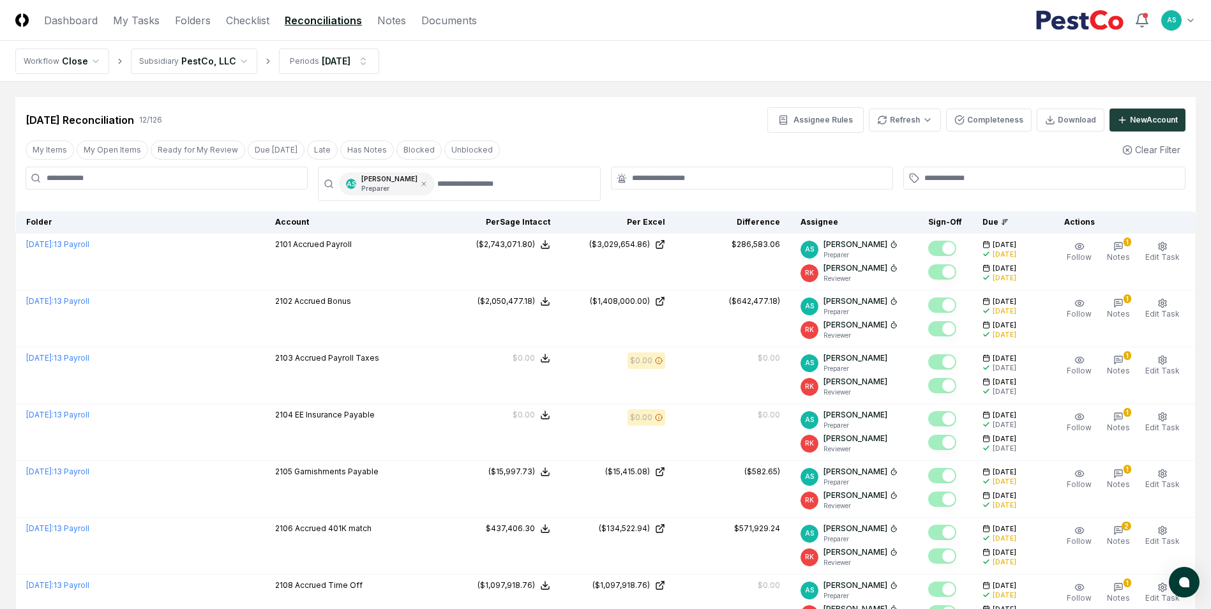
drag, startPoint x: 619, startPoint y: 119, endPoint x: 602, endPoint y: 128, distance: 19.4
click at [619, 121] on div "[DATE] Reconciliation 12 / 126 Assignee Rules Refresh Completeness Download New…" at bounding box center [606, 120] width 1160 height 26
